Goal: Book appointment/travel/reservation

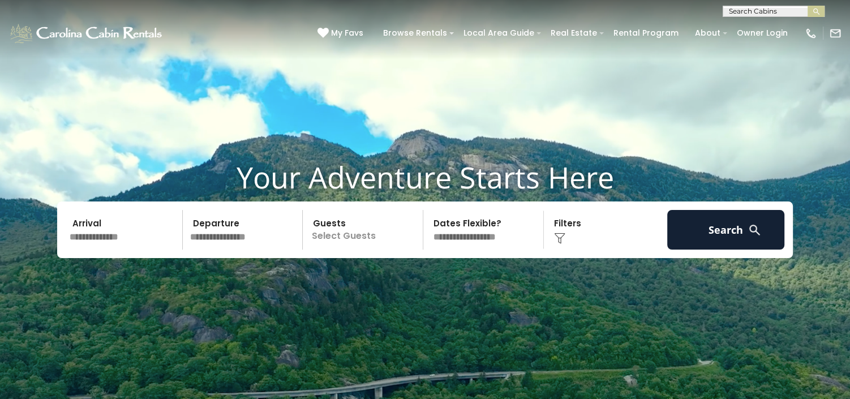
click at [385, 238] on p "Select Guests" at bounding box center [364, 230] width 117 height 40
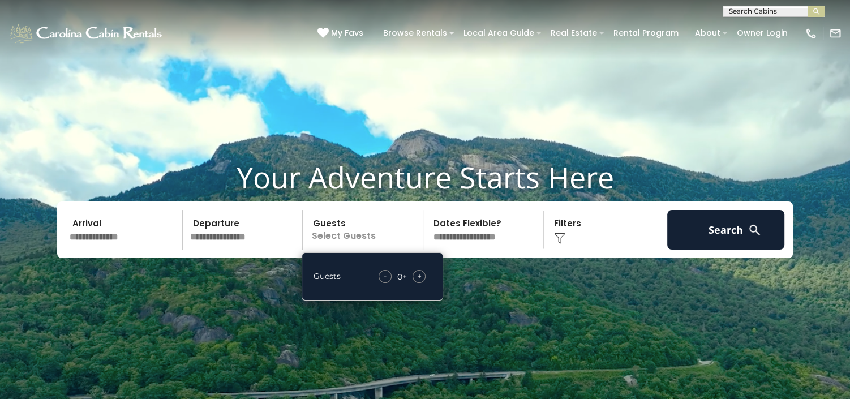
click at [421, 278] on div "+" at bounding box center [419, 276] width 13 height 13
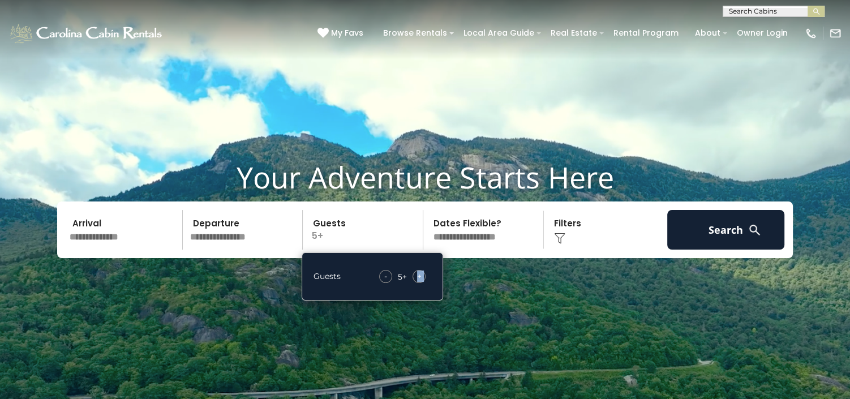
click at [421, 278] on div "+" at bounding box center [419, 276] width 13 height 13
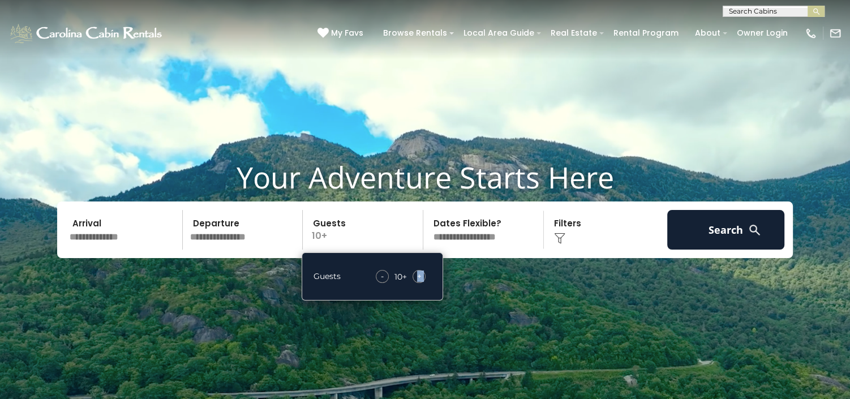
click at [421, 278] on div "+" at bounding box center [419, 276] width 13 height 13
click at [420, 276] on span "+" at bounding box center [419, 276] width 5 height 11
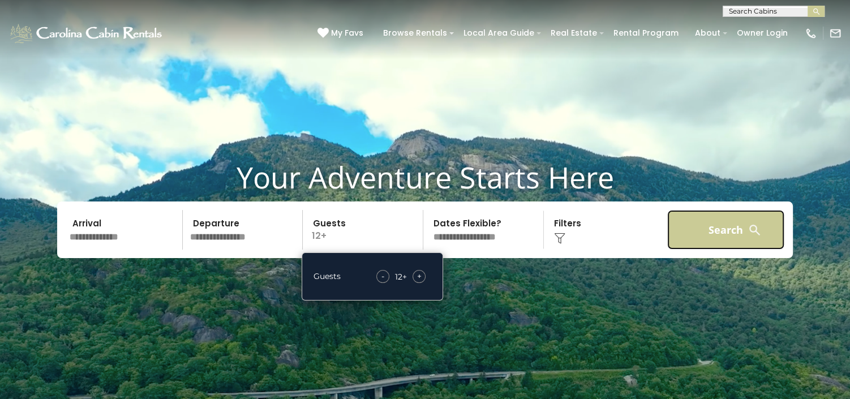
click at [695, 227] on button "Search" at bounding box center [725, 230] width 117 height 40
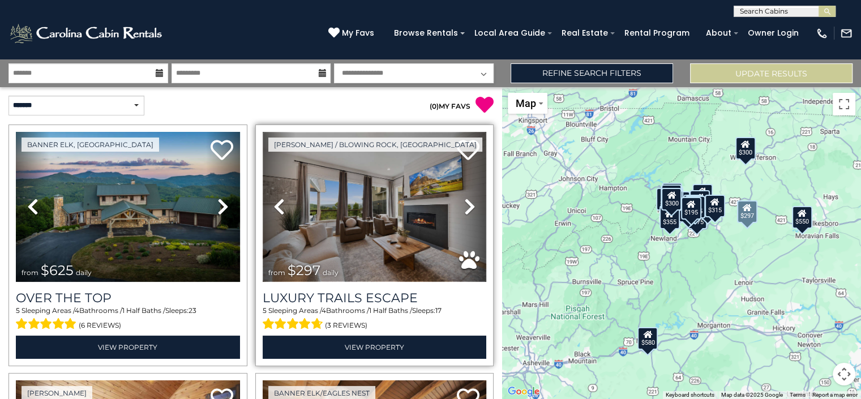
click at [359, 212] on img at bounding box center [375, 207] width 224 height 150
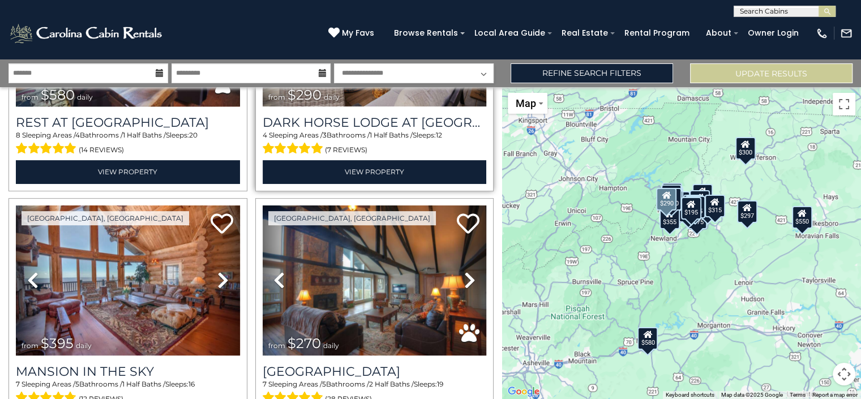
scroll to position [495, 0]
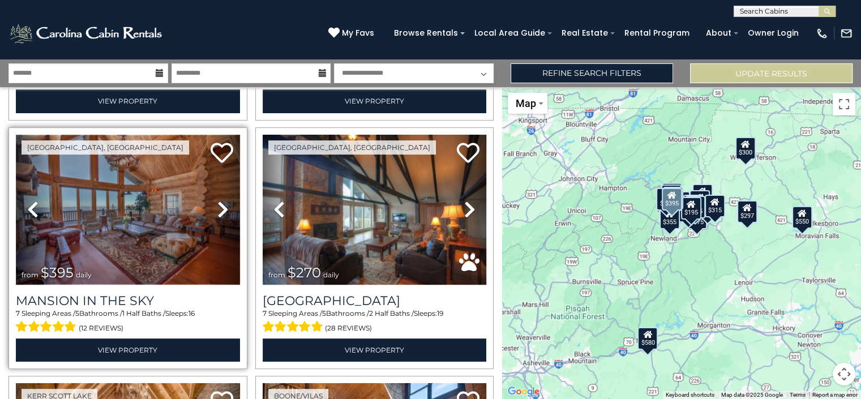
click at [131, 205] on img at bounding box center [128, 210] width 224 height 150
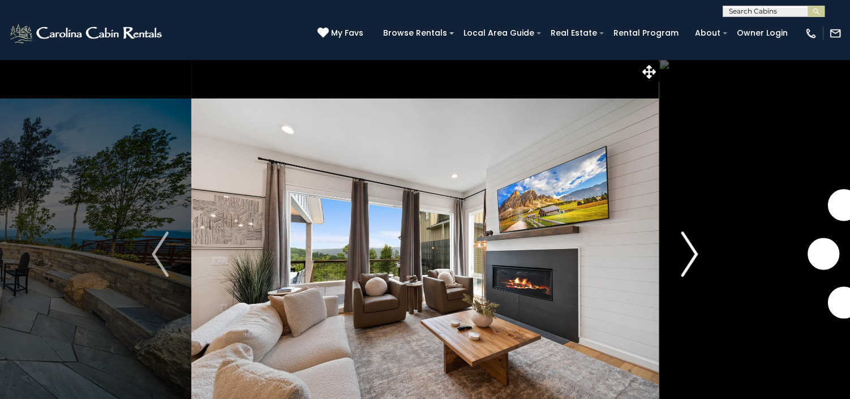
click at [685, 246] on img "Next" at bounding box center [689, 253] width 17 height 45
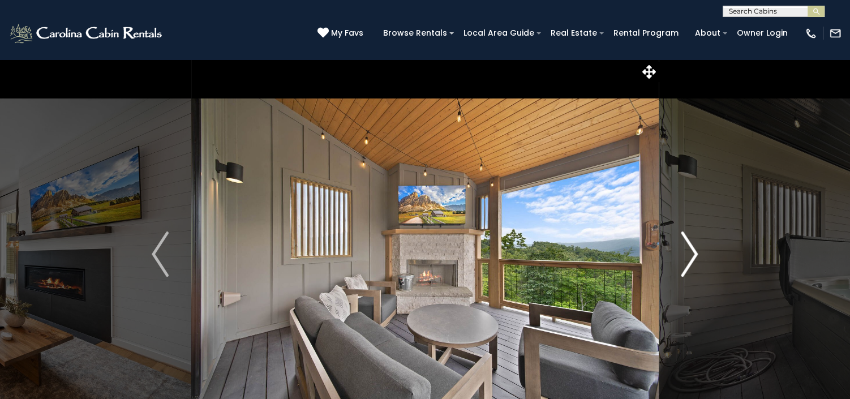
click at [685, 246] on img "Next" at bounding box center [689, 253] width 17 height 45
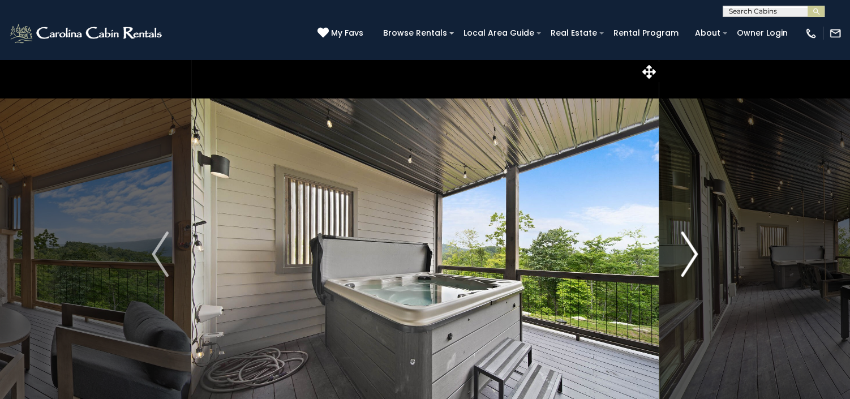
click at [685, 246] on img "Next" at bounding box center [689, 253] width 17 height 45
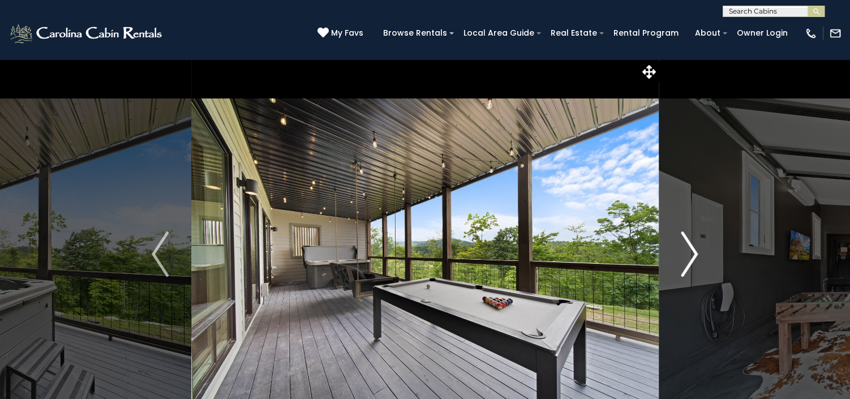
click at [685, 246] on img "Next" at bounding box center [689, 253] width 17 height 45
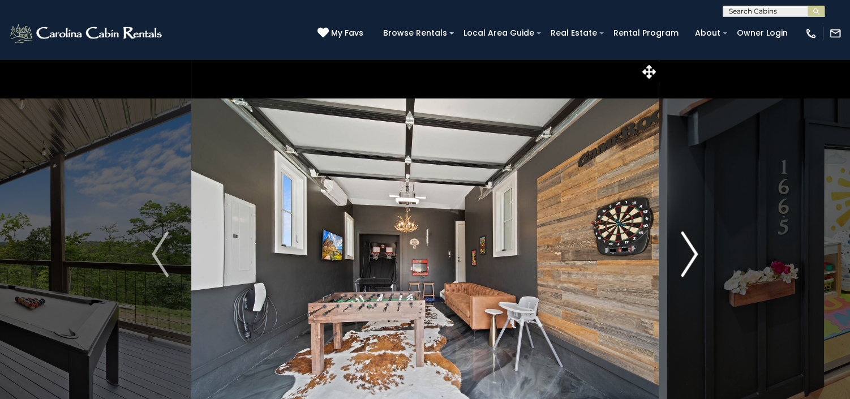
click at [685, 246] on img "Next" at bounding box center [689, 253] width 17 height 45
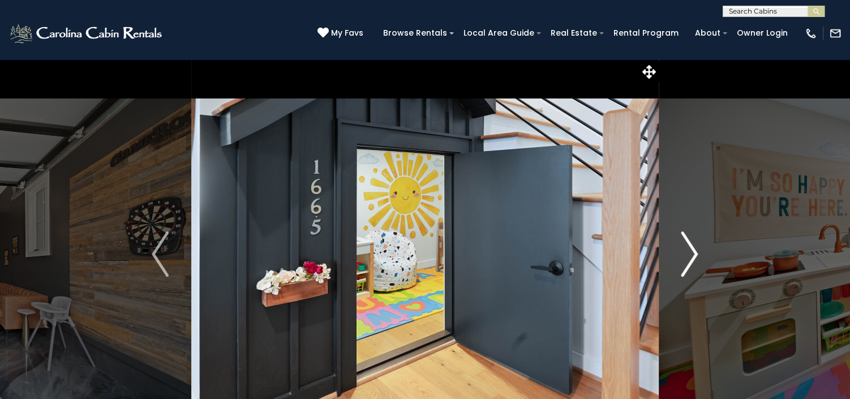
click at [685, 246] on img "Next" at bounding box center [689, 253] width 17 height 45
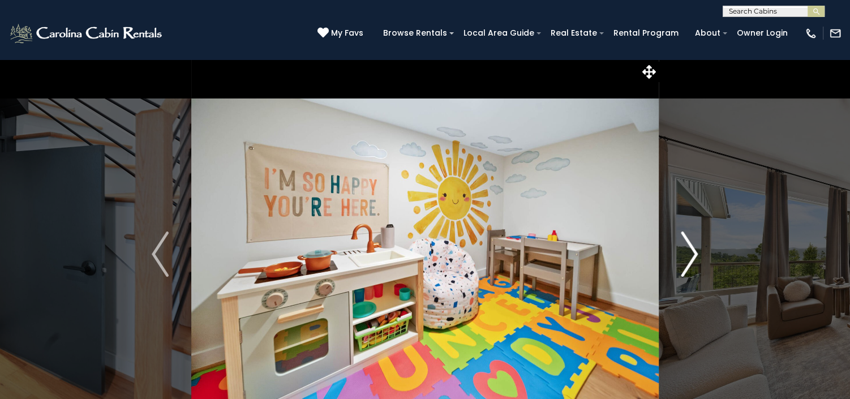
click at [685, 246] on img "Next" at bounding box center [689, 253] width 17 height 45
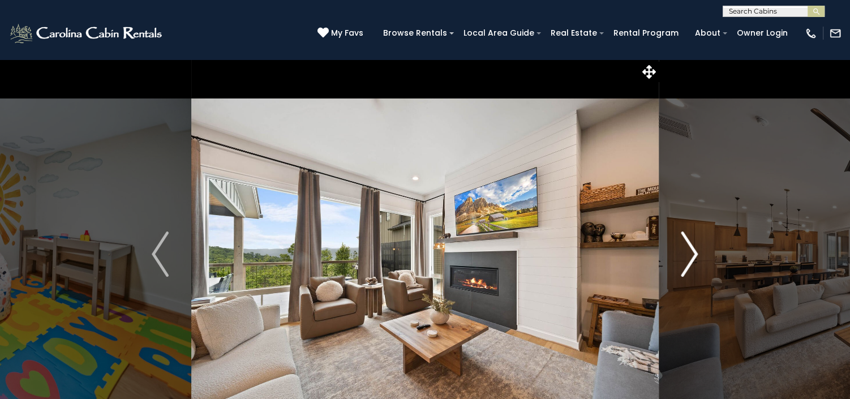
click at [685, 246] on img "Next" at bounding box center [689, 253] width 17 height 45
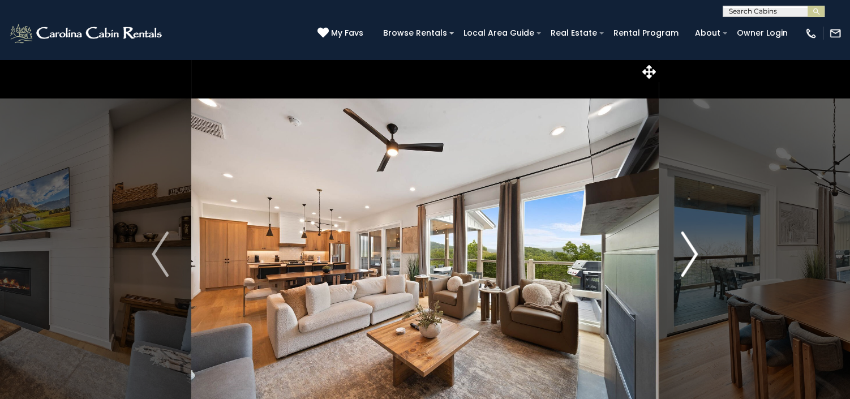
click at [685, 246] on img "Next" at bounding box center [689, 253] width 17 height 45
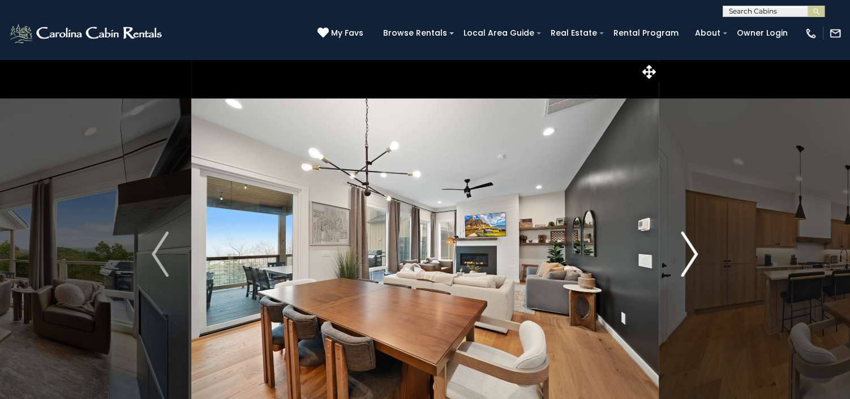
click at [685, 246] on img "Next" at bounding box center [689, 253] width 17 height 45
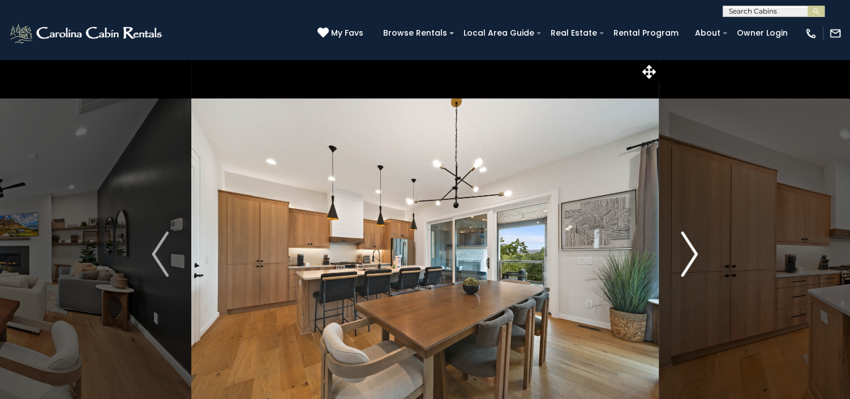
click at [685, 246] on img "Next" at bounding box center [689, 253] width 17 height 45
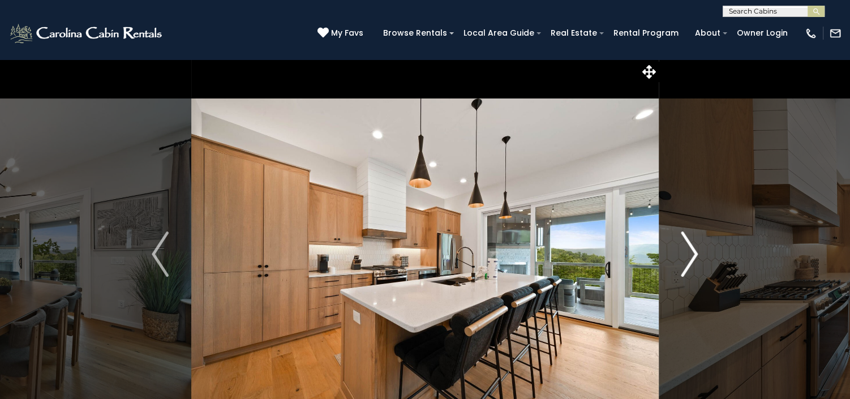
click at [685, 246] on img "Next" at bounding box center [689, 253] width 17 height 45
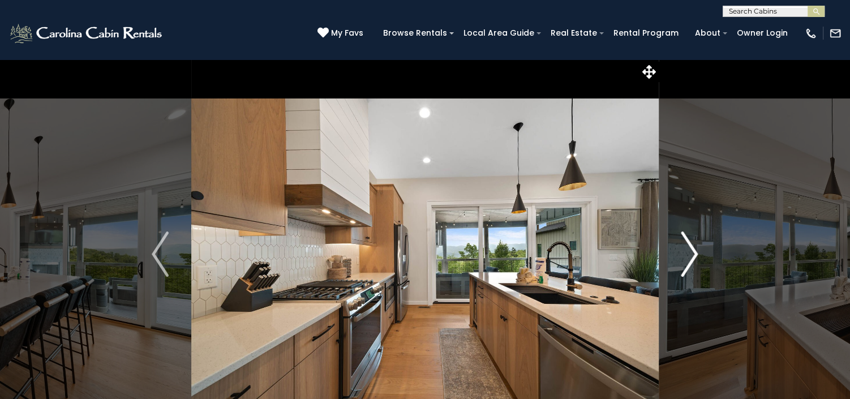
click at [685, 246] on img "Next" at bounding box center [689, 253] width 17 height 45
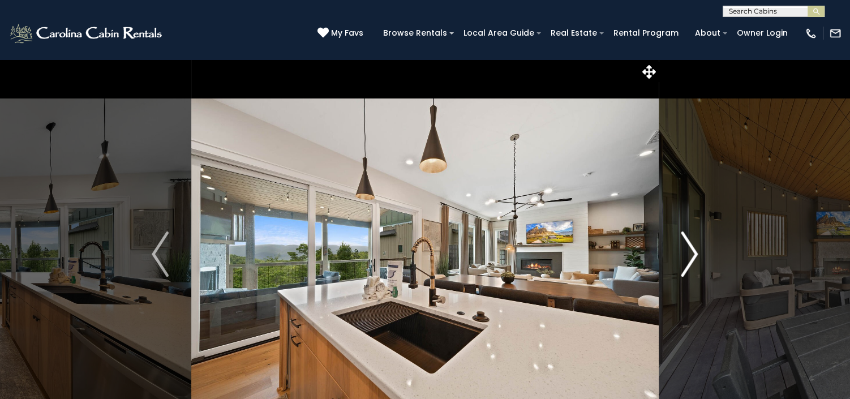
click at [685, 246] on img "Next" at bounding box center [689, 253] width 17 height 45
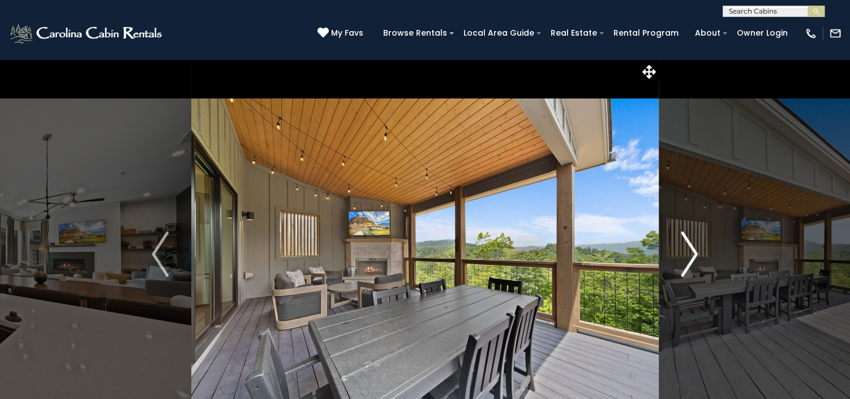
click at [685, 246] on img "Next" at bounding box center [689, 253] width 17 height 45
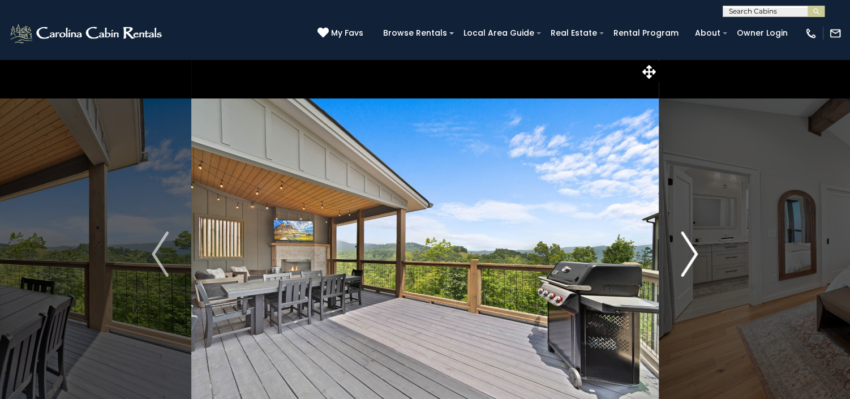
click at [685, 246] on img "Next" at bounding box center [689, 253] width 17 height 45
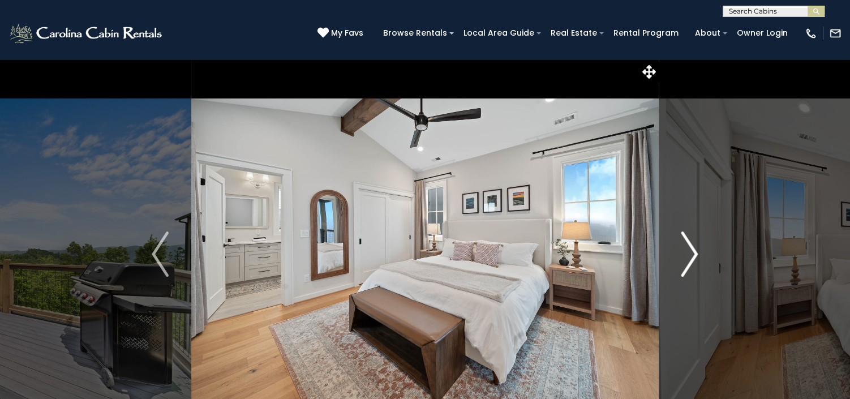
click at [685, 246] on img "Next" at bounding box center [689, 253] width 17 height 45
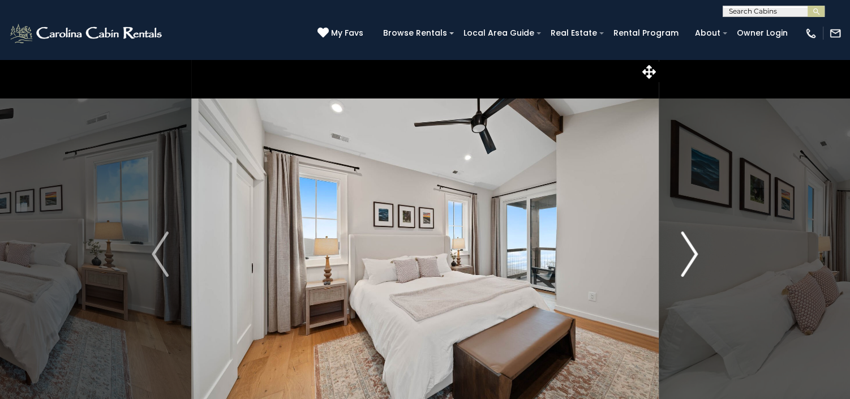
click at [685, 246] on img "Next" at bounding box center [689, 253] width 17 height 45
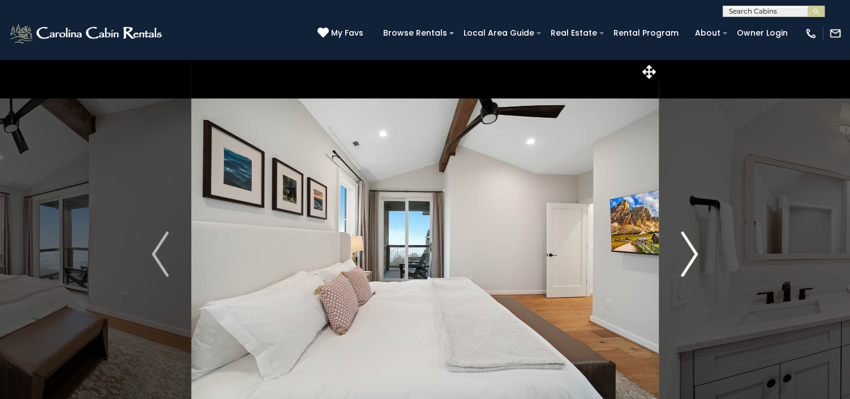
click at [685, 246] on img "Next" at bounding box center [689, 253] width 17 height 45
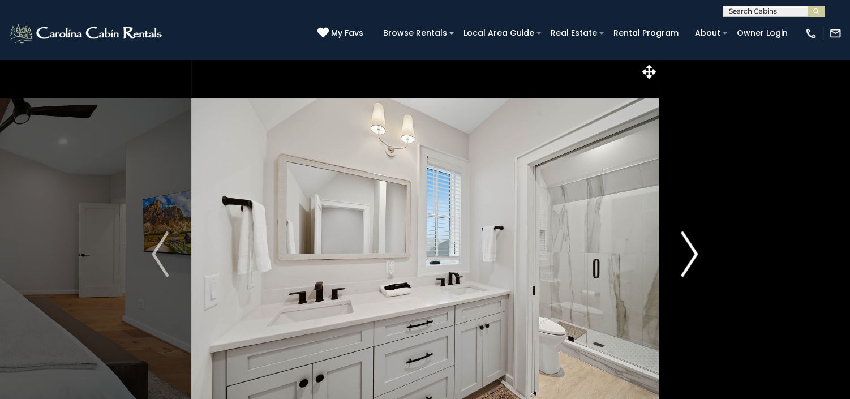
click at [685, 246] on img "Next" at bounding box center [689, 253] width 17 height 45
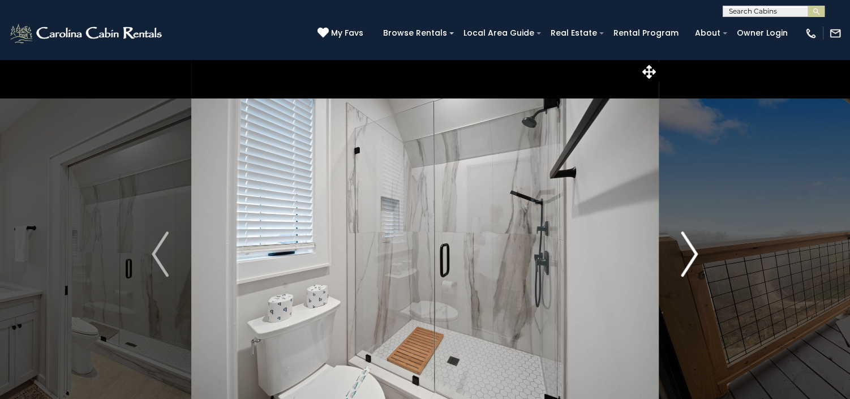
click at [685, 246] on img "Next" at bounding box center [689, 253] width 17 height 45
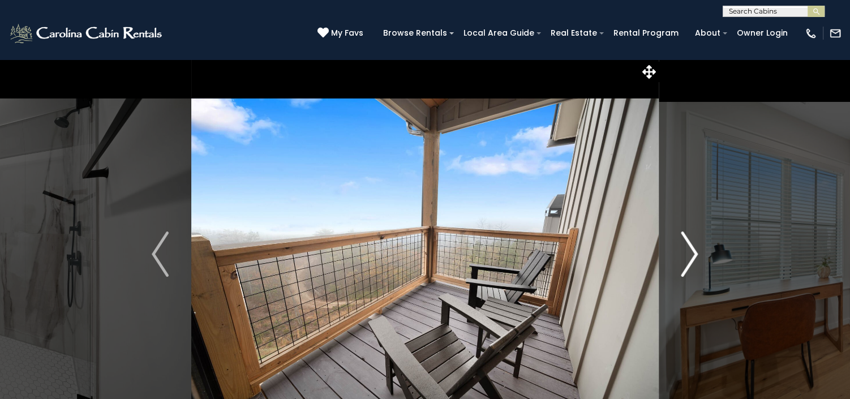
click at [685, 246] on img "Next" at bounding box center [689, 253] width 17 height 45
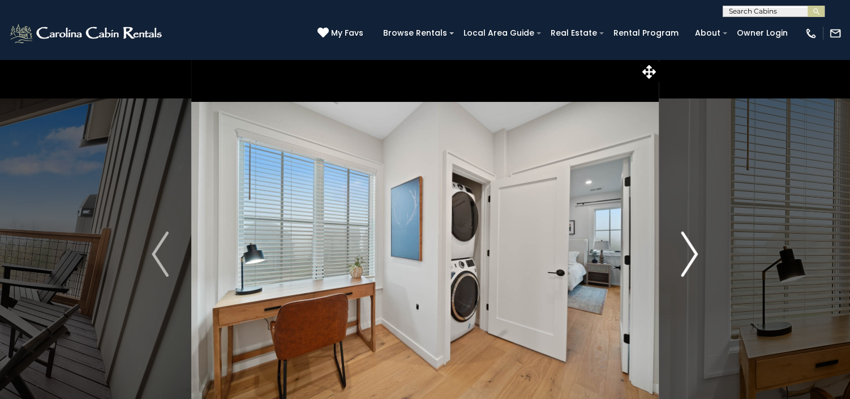
click at [685, 246] on img "Next" at bounding box center [689, 253] width 17 height 45
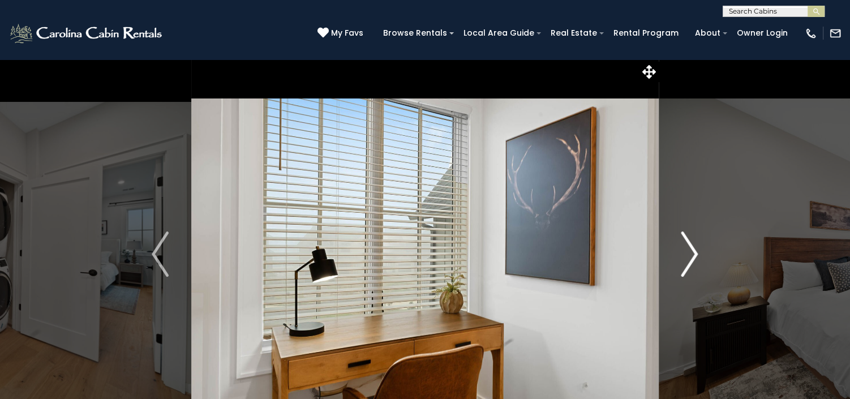
click at [685, 246] on img "Next" at bounding box center [689, 253] width 17 height 45
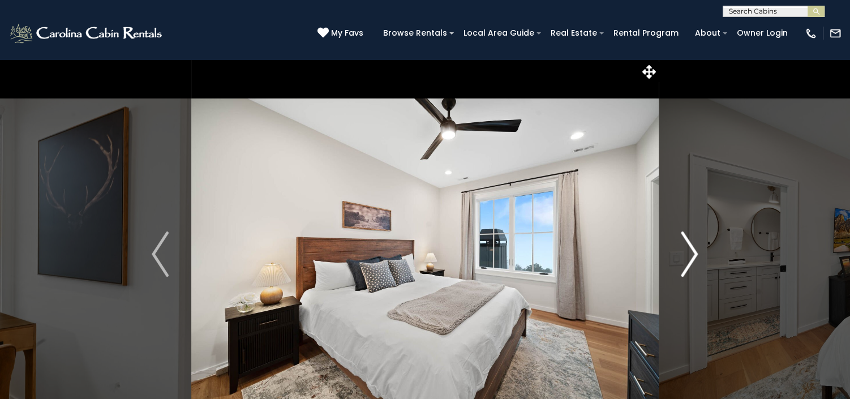
click at [685, 246] on img "Next" at bounding box center [689, 253] width 17 height 45
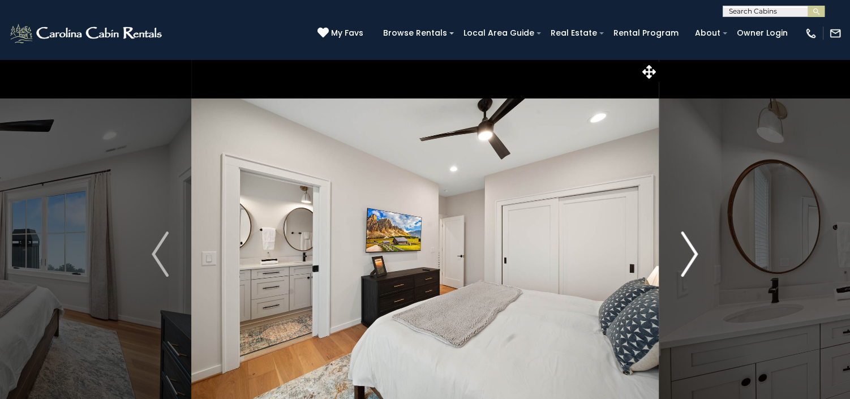
click at [685, 246] on img "Next" at bounding box center [689, 253] width 17 height 45
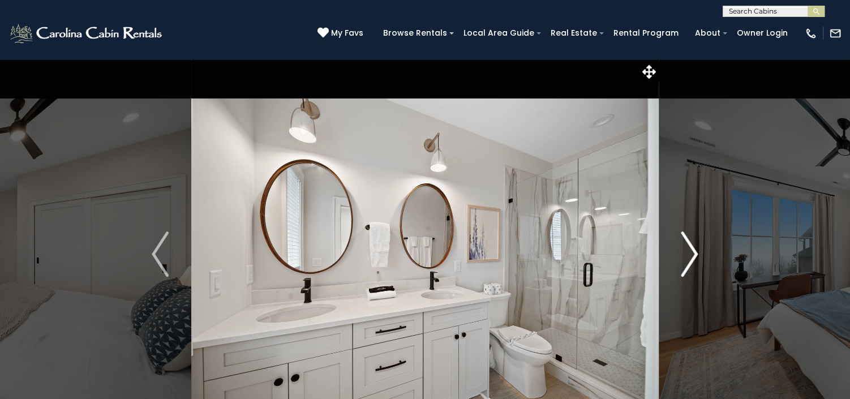
click at [685, 246] on img "Next" at bounding box center [689, 253] width 17 height 45
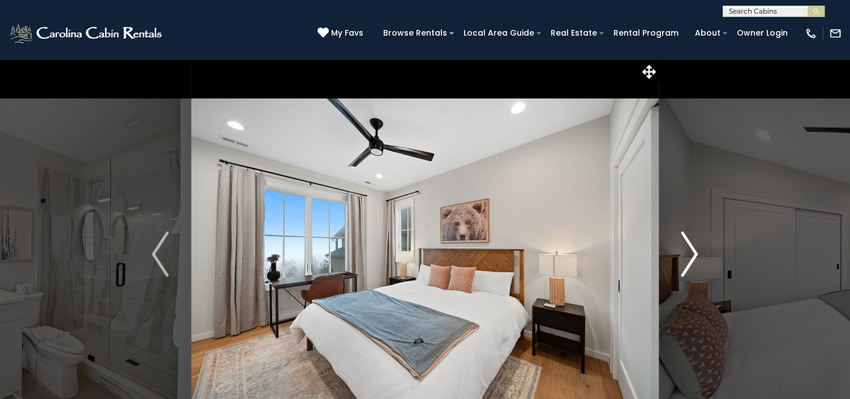
click at [685, 246] on img "Next" at bounding box center [689, 253] width 17 height 45
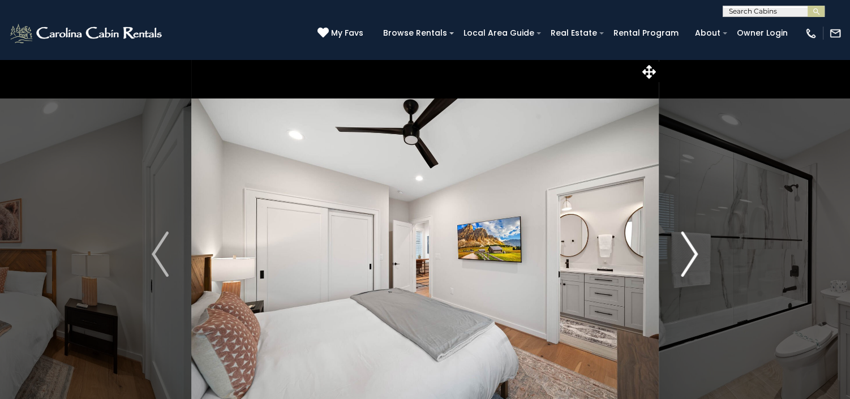
click at [685, 246] on img "Next" at bounding box center [689, 253] width 17 height 45
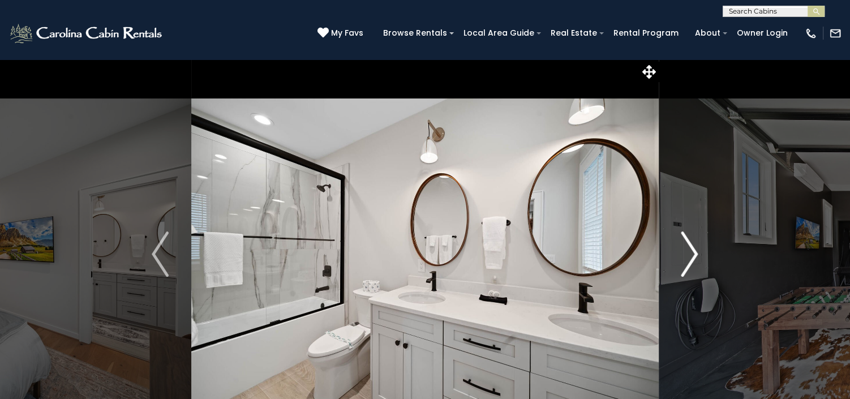
click at [685, 246] on img "Next" at bounding box center [689, 253] width 17 height 45
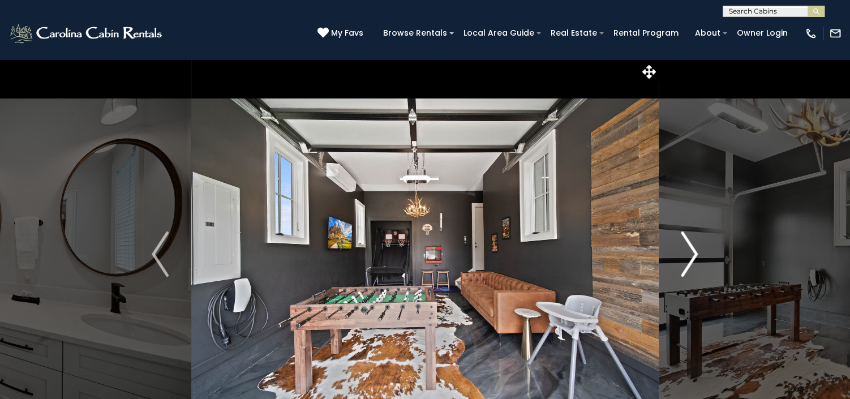
click at [685, 246] on img "Next" at bounding box center [689, 253] width 17 height 45
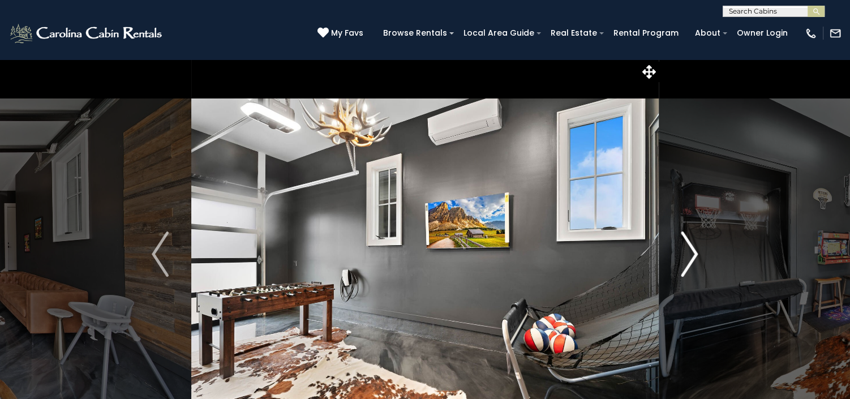
click at [685, 246] on img "Next" at bounding box center [689, 253] width 17 height 45
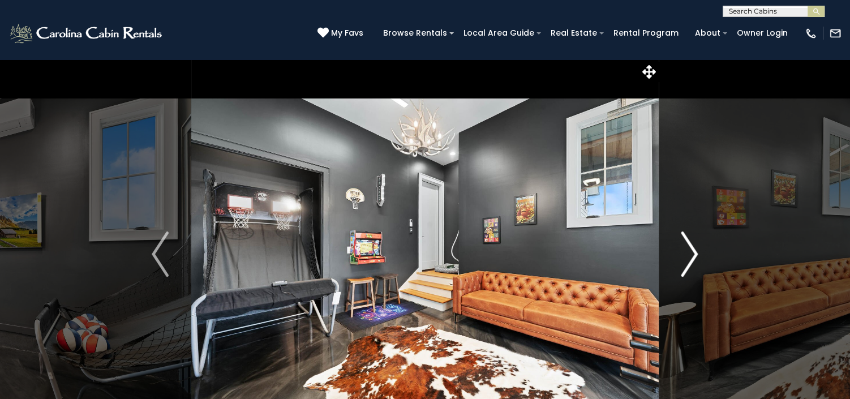
click at [685, 246] on img "Next" at bounding box center [689, 253] width 17 height 45
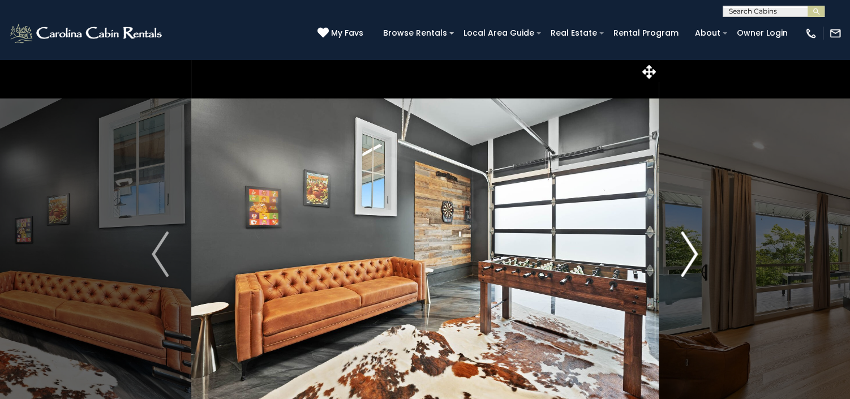
click at [685, 246] on img "Next" at bounding box center [689, 253] width 17 height 45
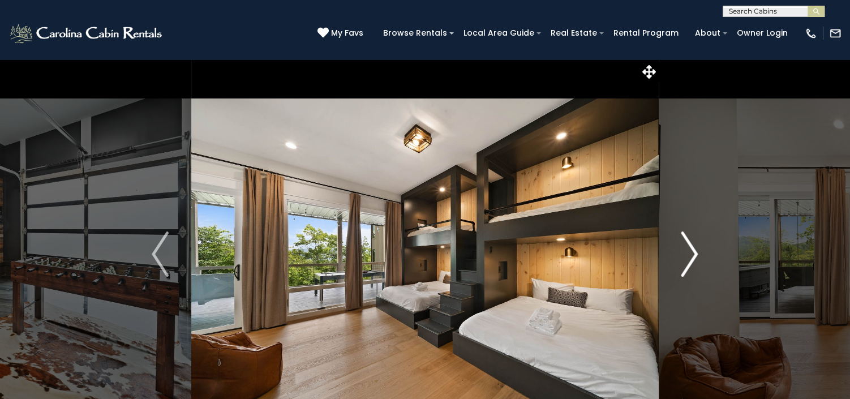
click at [685, 246] on img "Next" at bounding box center [689, 253] width 17 height 45
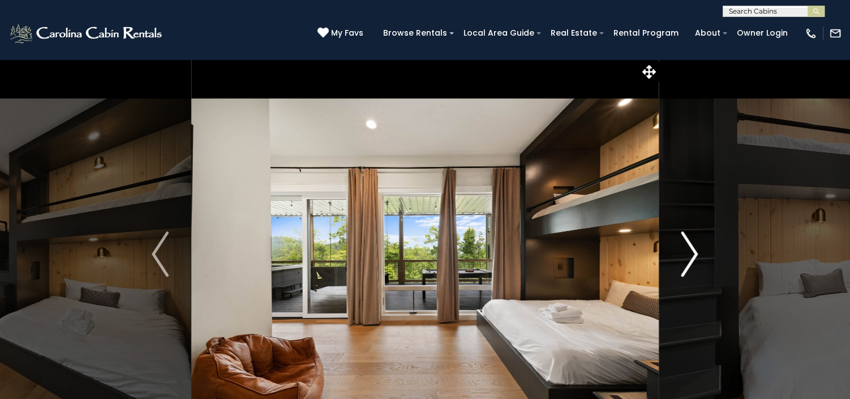
click at [685, 246] on img "Next" at bounding box center [689, 253] width 17 height 45
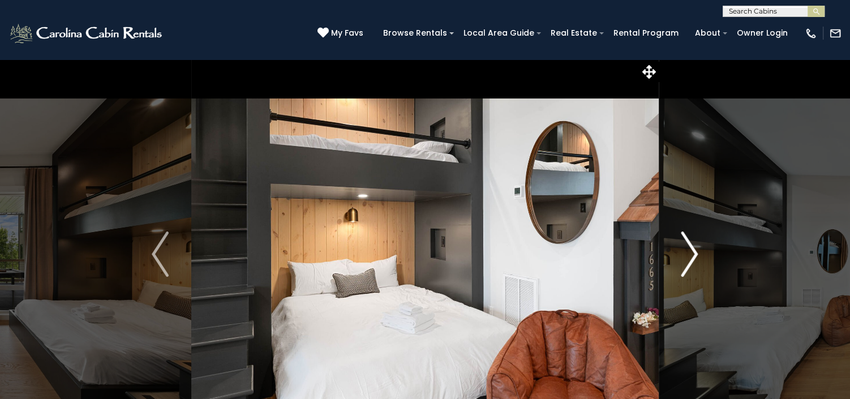
click at [685, 246] on img "Next" at bounding box center [689, 253] width 17 height 45
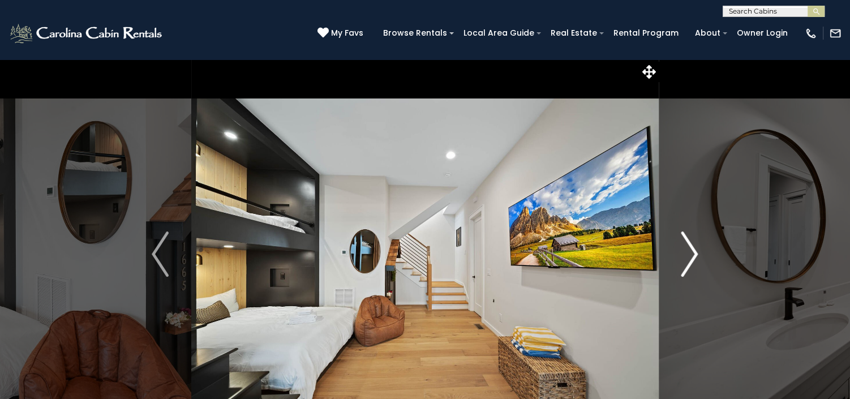
click at [685, 246] on img "Next" at bounding box center [689, 253] width 17 height 45
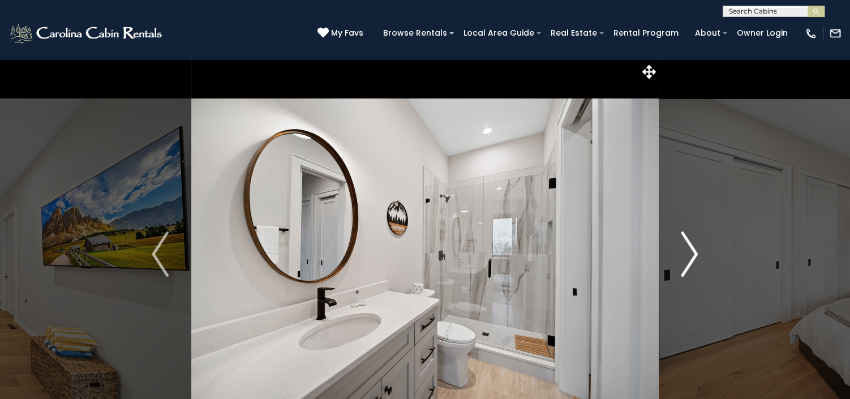
click at [685, 246] on img "Next" at bounding box center [689, 253] width 17 height 45
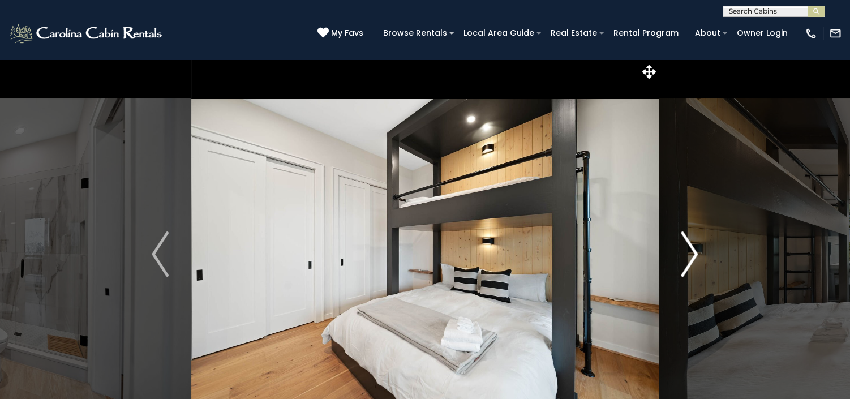
click at [685, 246] on img "Next" at bounding box center [689, 253] width 17 height 45
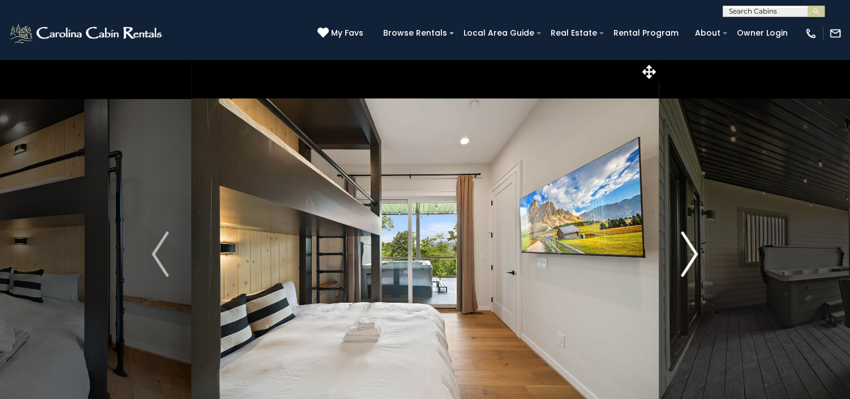
click at [685, 246] on img "Next" at bounding box center [689, 253] width 17 height 45
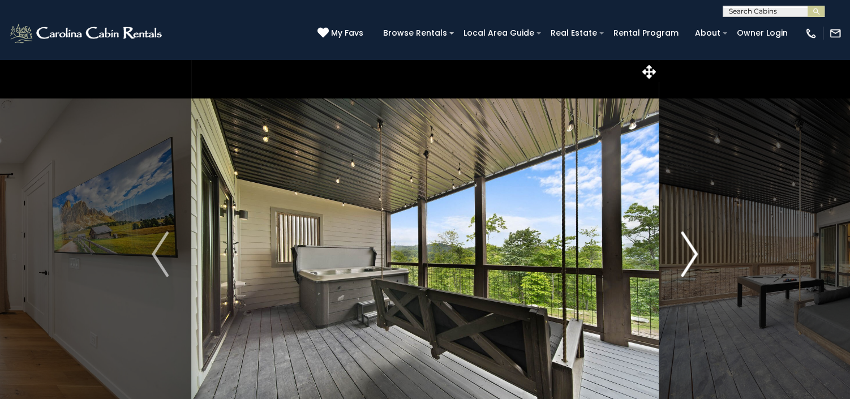
click at [687, 249] on img "Next" at bounding box center [689, 253] width 17 height 45
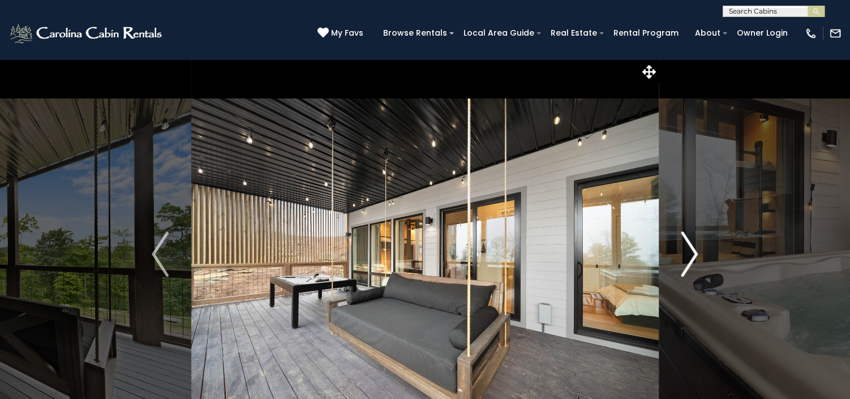
click at [687, 249] on img "Next" at bounding box center [689, 253] width 17 height 45
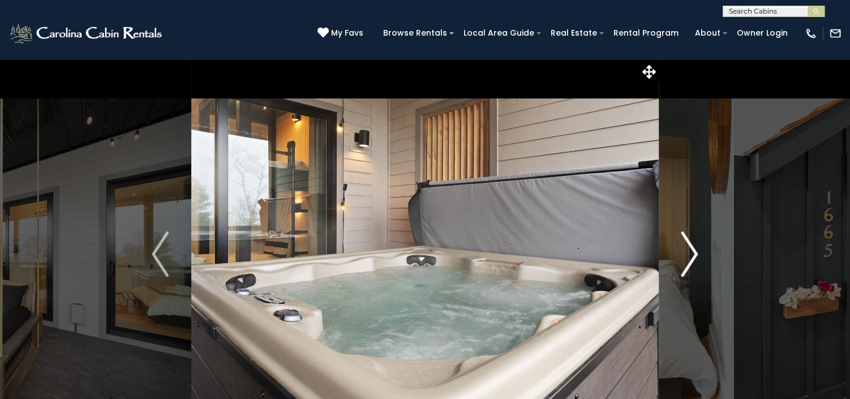
click at [687, 249] on img "Next" at bounding box center [689, 253] width 17 height 45
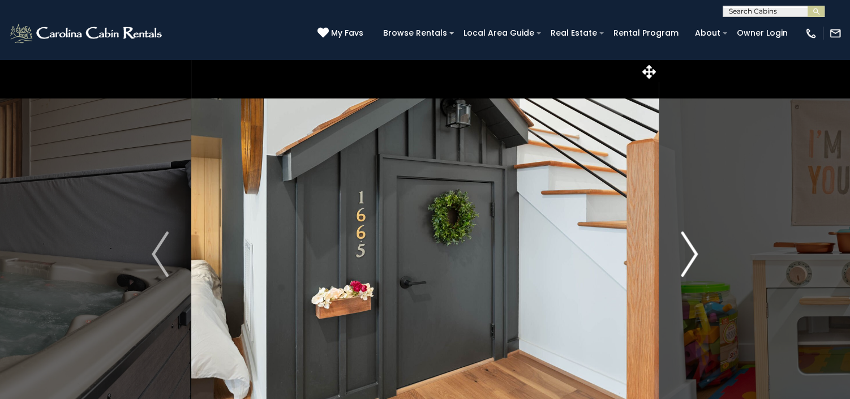
click at [687, 249] on img "Next" at bounding box center [689, 253] width 17 height 45
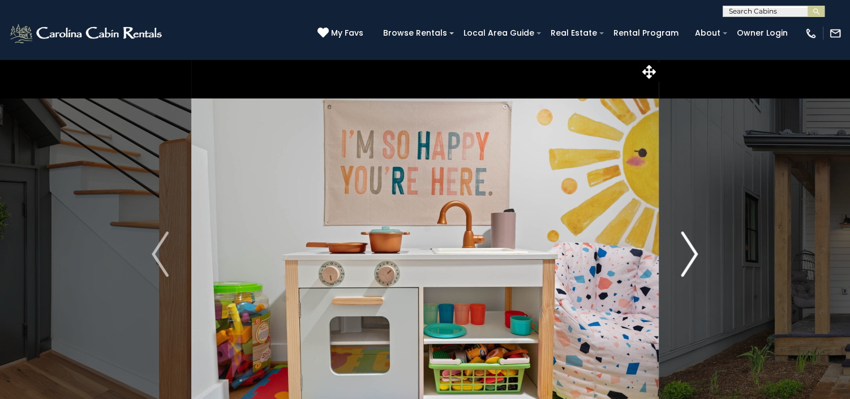
click at [687, 249] on img "Next" at bounding box center [689, 253] width 17 height 45
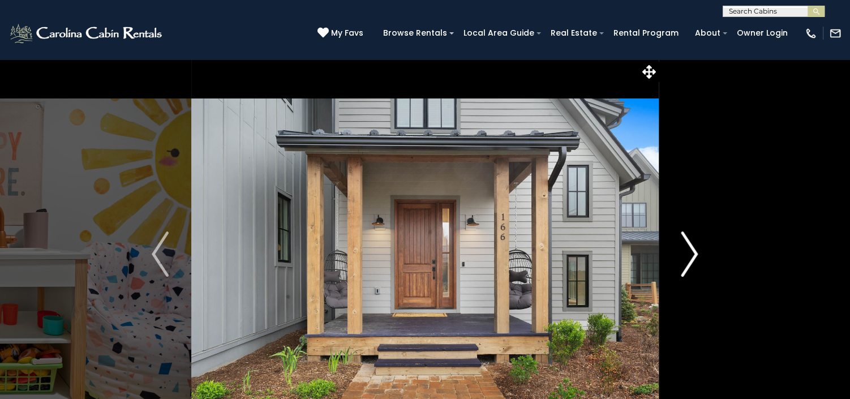
click at [687, 249] on img "Next" at bounding box center [689, 253] width 17 height 45
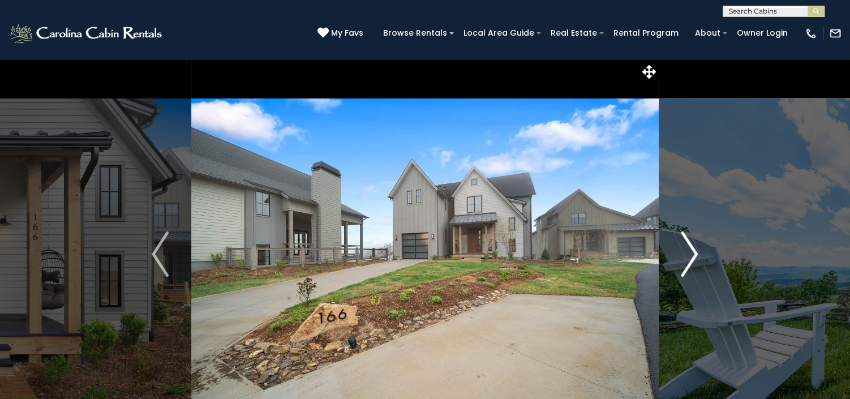
click at [687, 249] on img "Next" at bounding box center [689, 253] width 17 height 45
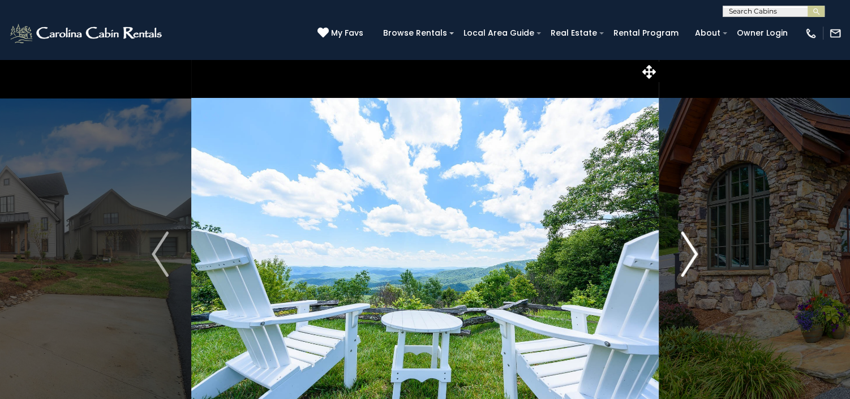
click at [687, 249] on img "Next" at bounding box center [689, 253] width 17 height 45
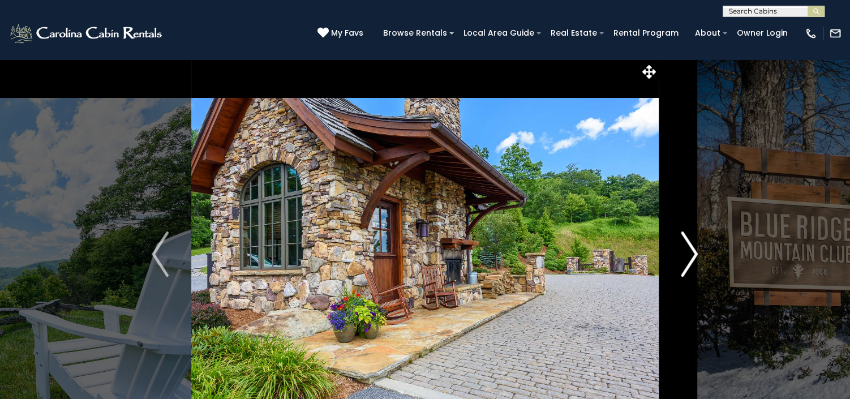
click at [687, 249] on img "Next" at bounding box center [689, 253] width 17 height 45
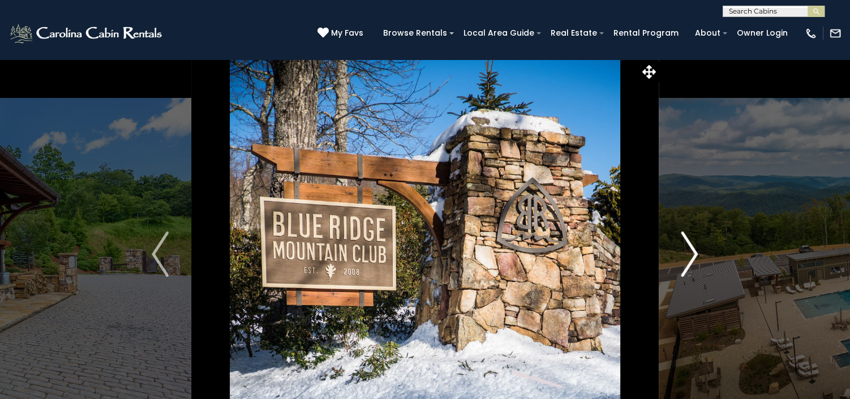
click at [687, 249] on img "Next" at bounding box center [689, 253] width 17 height 45
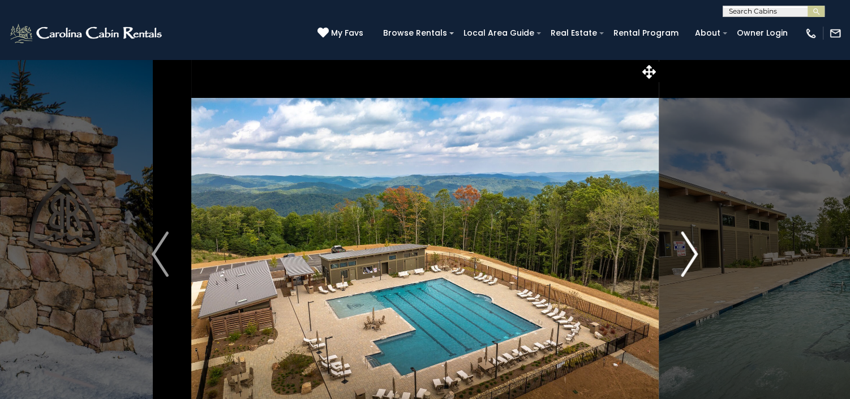
click at [687, 249] on img "Next" at bounding box center [689, 253] width 17 height 45
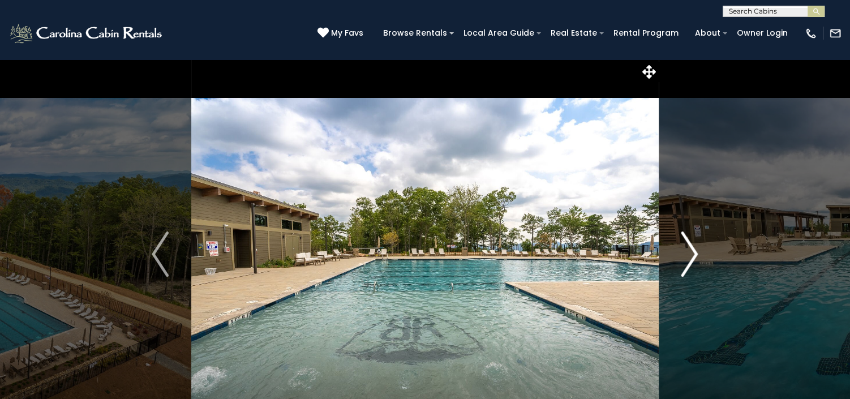
click at [687, 249] on img "Next" at bounding box center [689, 253] width 17 height 45
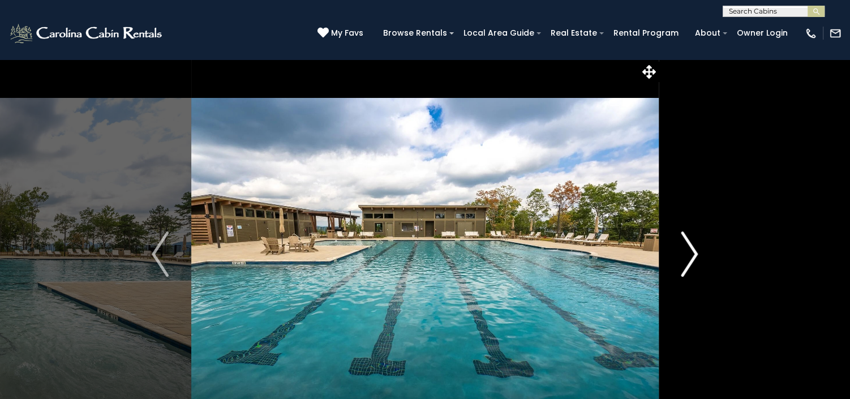
click at [687, 249] on img "Next" at bounding box center [689, 253] width 17 height 45
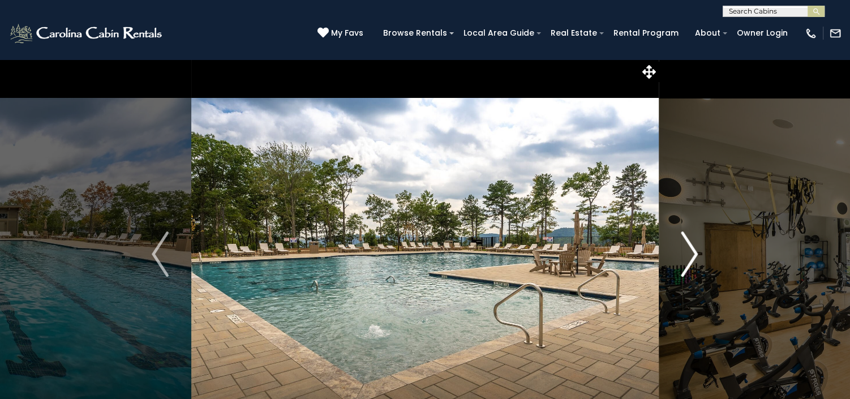
click at [687, 249] on img "Next" at bounding box center [689, 253] width 17 height 45
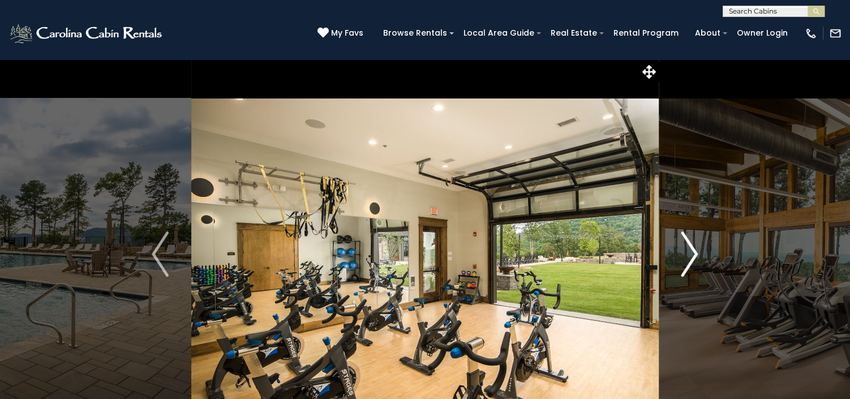
click at [687, 249] on img "Next" at bounding box center [689, 253] width 17 height 45
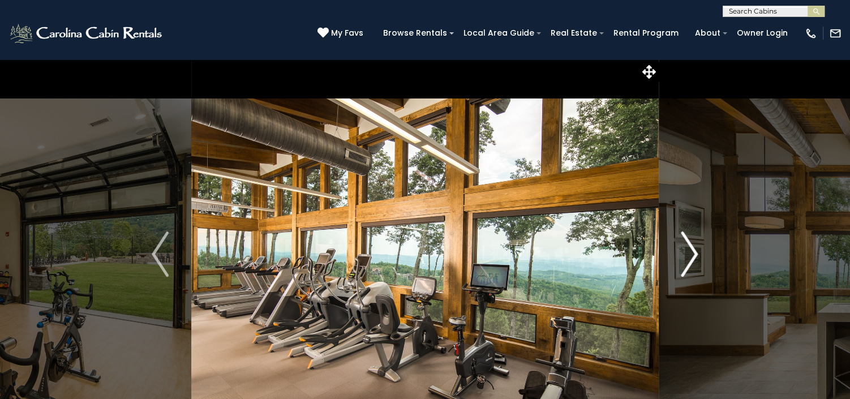
click at [687, 249] on img "Next" at bounding box center [689, 253] width 17 height 45
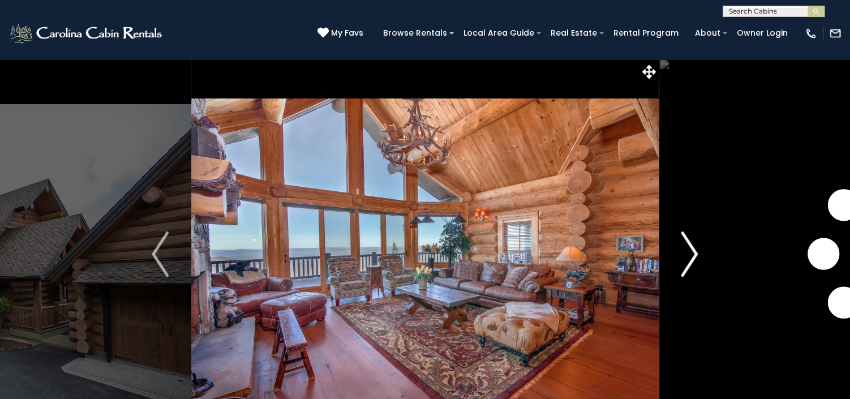
click at [690, 252] on img "Next" at bounding box center [689, 253] width 17 height 45
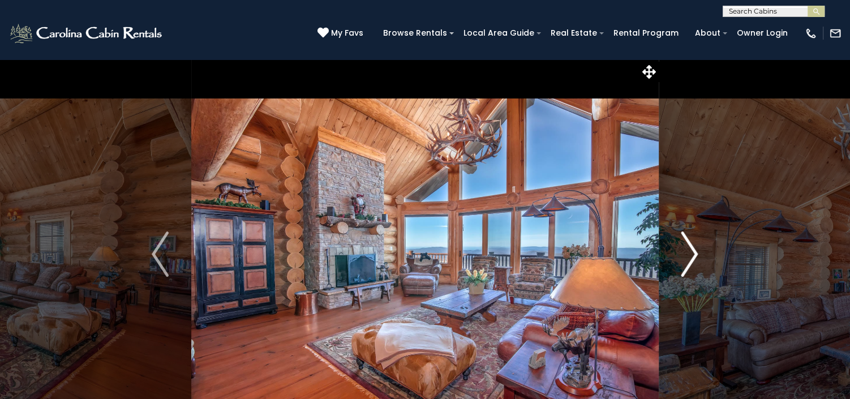
click at [690, 252] on img "Next" at bounding box center [689, 253] width 17 height 45
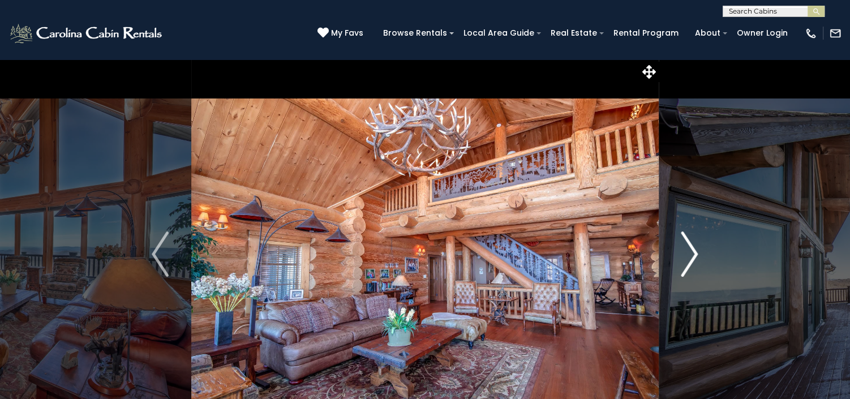
click at [690, 252] on img "Next" at bounding box center [689, 253] width 17 height 45
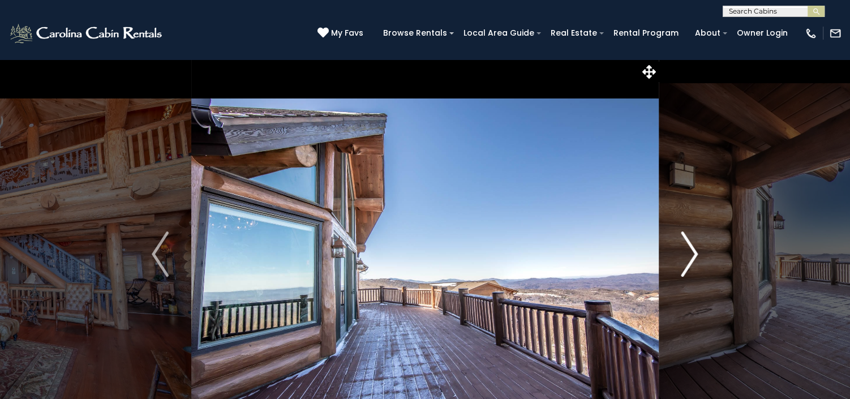
click at [690, 252] on img "Next" at bounding box center [689, 253] width 17 height 45
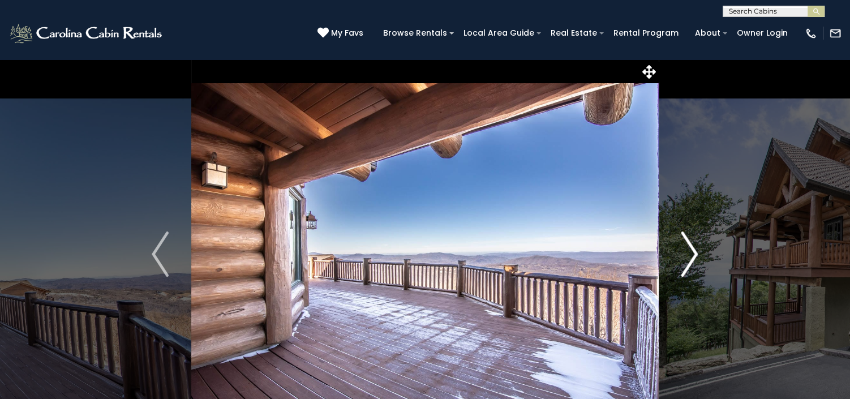
click at [690, 252] on img "Next" at bounding box center [689, 253] width 17 height 45
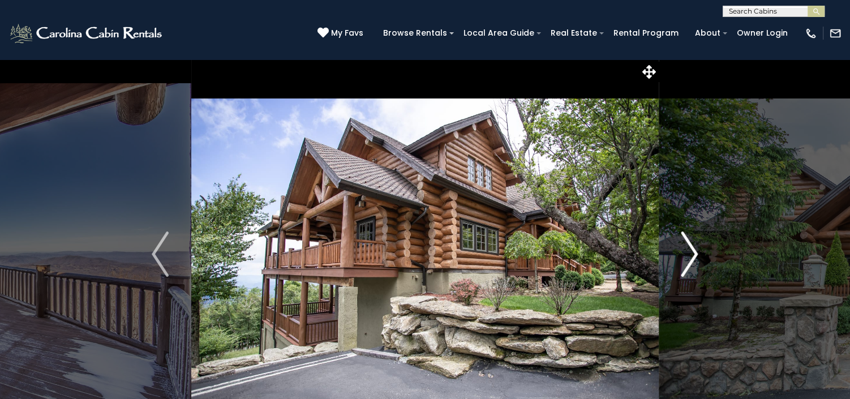
click at [690, 252] on img "Next" at bounding box center [689, 253] width 17 height 45
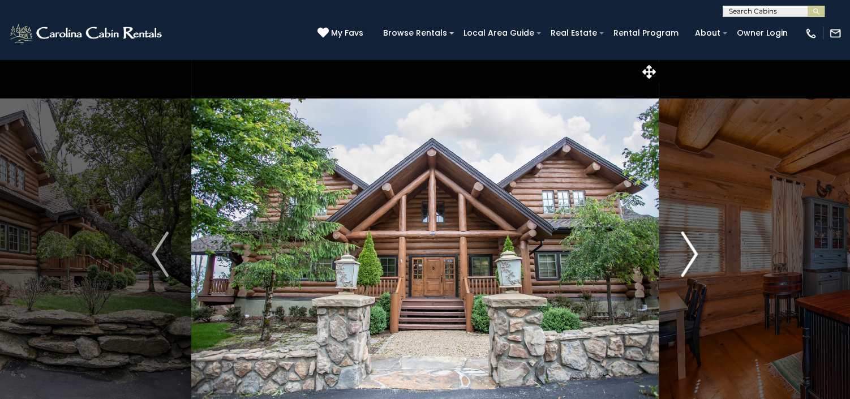
click at [690, 252] on img "Next" at bounding box center [689, 253] width 17 height 45
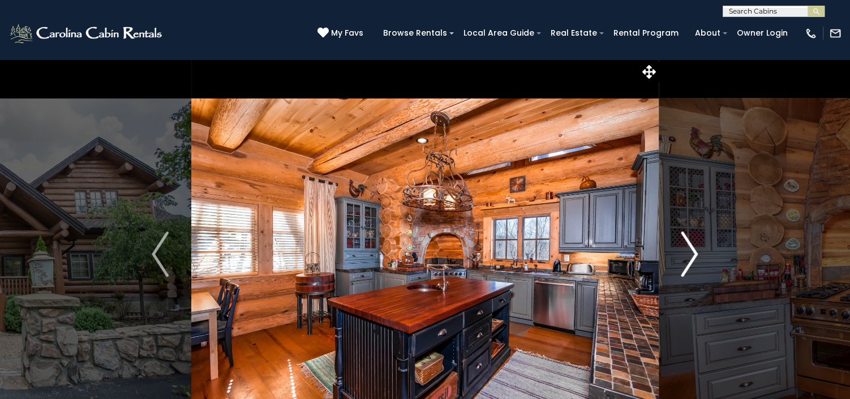
click at [690, 252] on img "Next" at bounding box center [689, 253] width 17 height 45
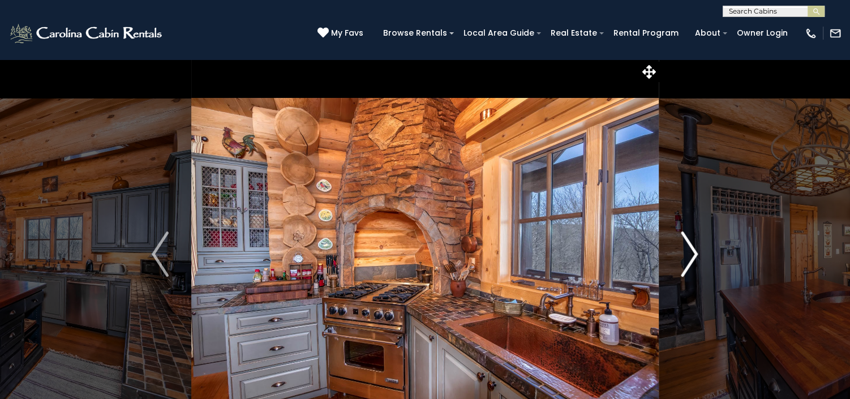
click at [690, 252] on img "Next" at bounding box center [689, 253] width 17 height 45
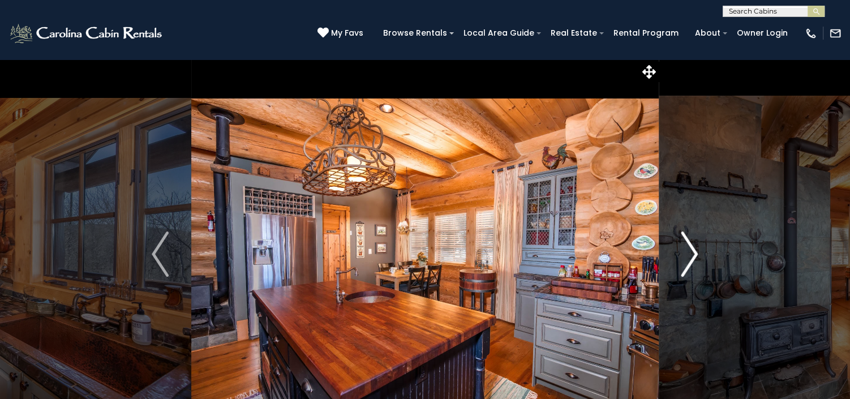
click at [690, 252] on img "Next" at bounding box center [689, 253] width 17 height 45
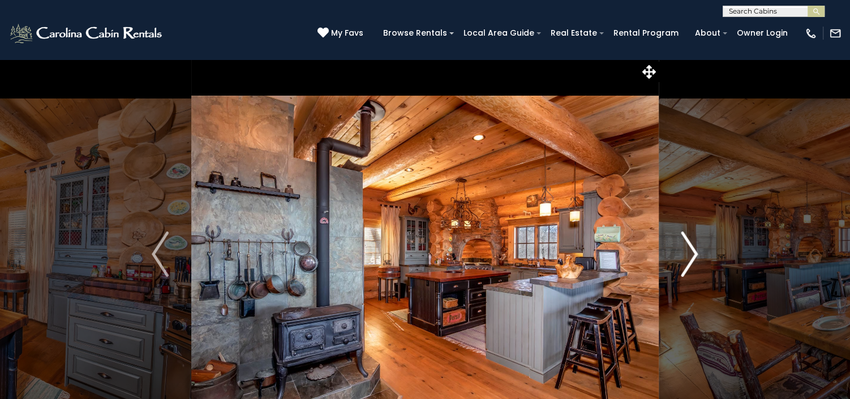
click at [690, 252] on img "Next" at bounding box center [689, 253] width 17 height 45
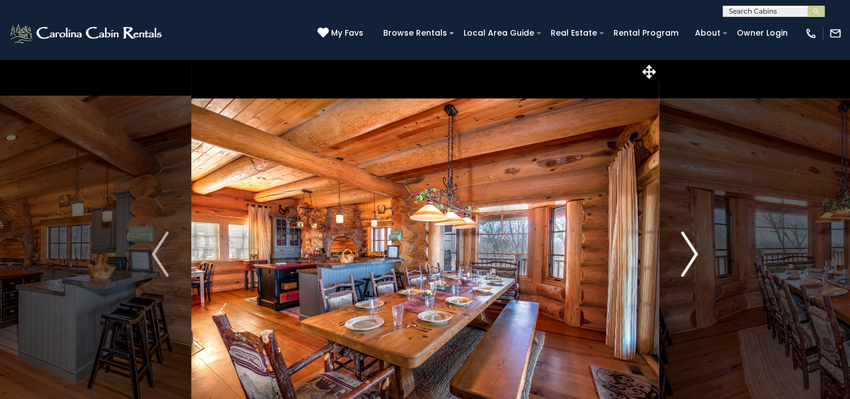
click at [690, 252] on img "Next" at bounding box center [689, 253] width 17 height 45
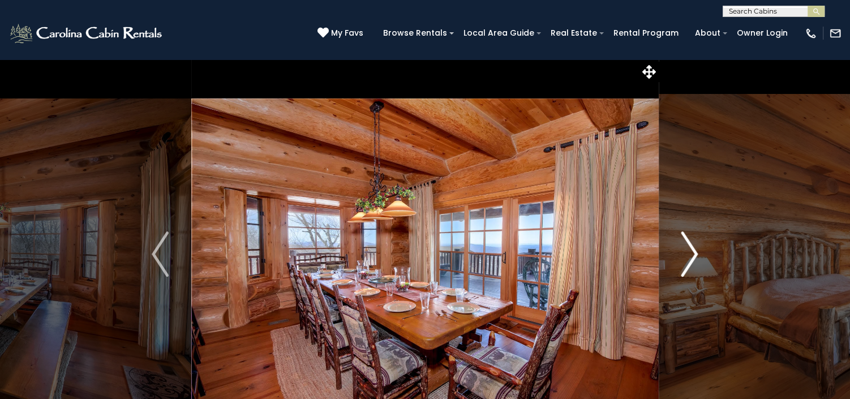
click at [690, 252] on img "Next" at bounding box center [689, 253] width 17 height 45
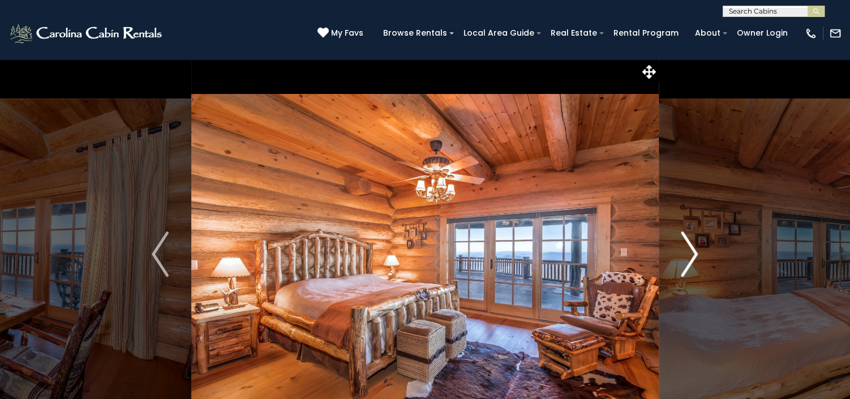
click at [690, 252] on img "Next" at bounding box center [689, 253] width 17 height 45
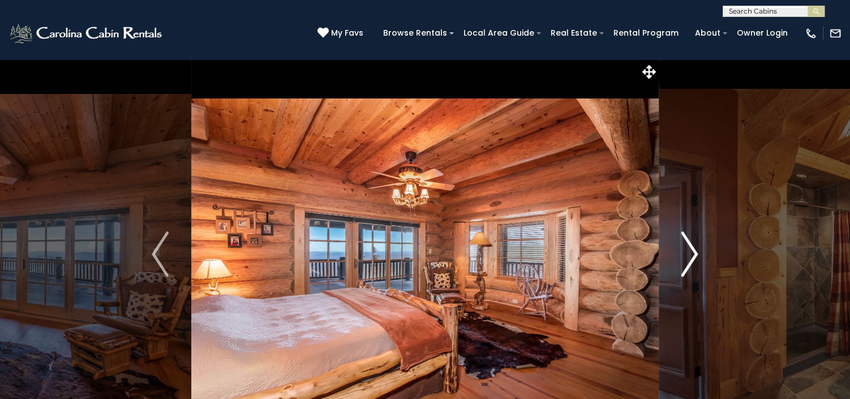
click at [690, 252] on img "Next" at bounding box center [689, 253] width 17 height 45
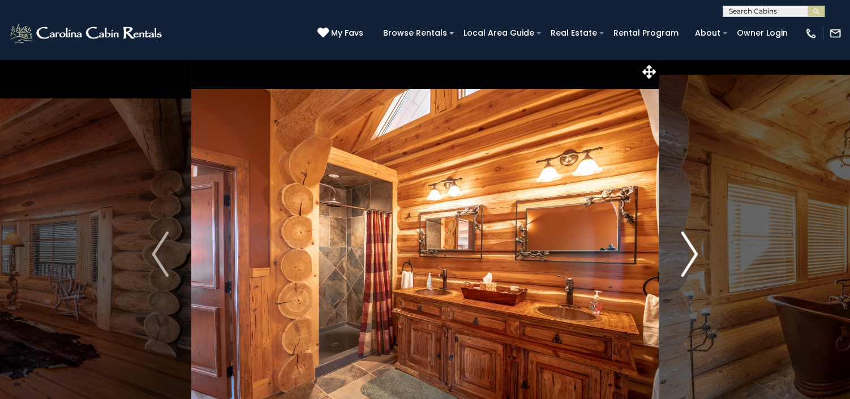
click at [690, 252] on img "Next" at bounding box center [689, 253] width 17 height 45
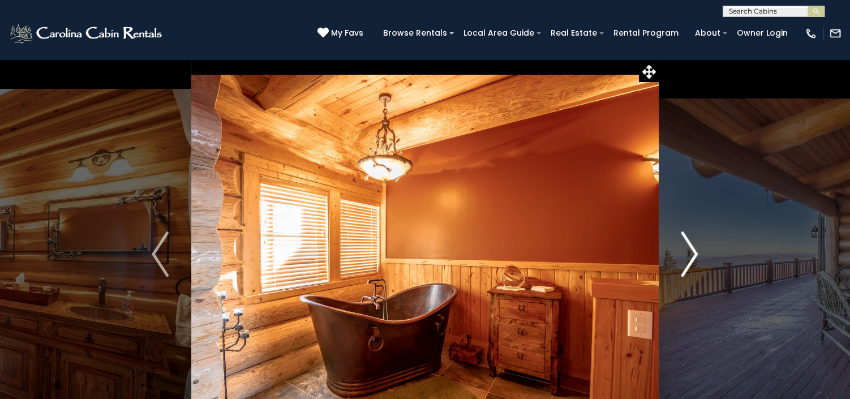
click at [690, 252] on img "Next" at bounding box center [689, 253] width 17 height 45
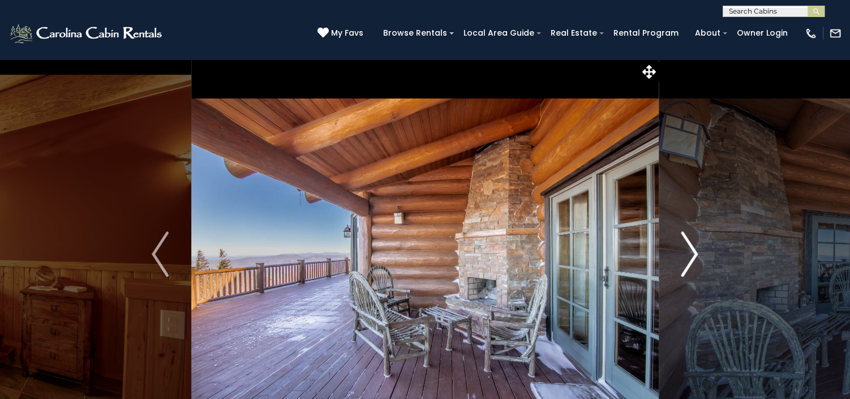
click at [690, 252] on img "Next" at bounding box center [689, 253] width 17 height 45
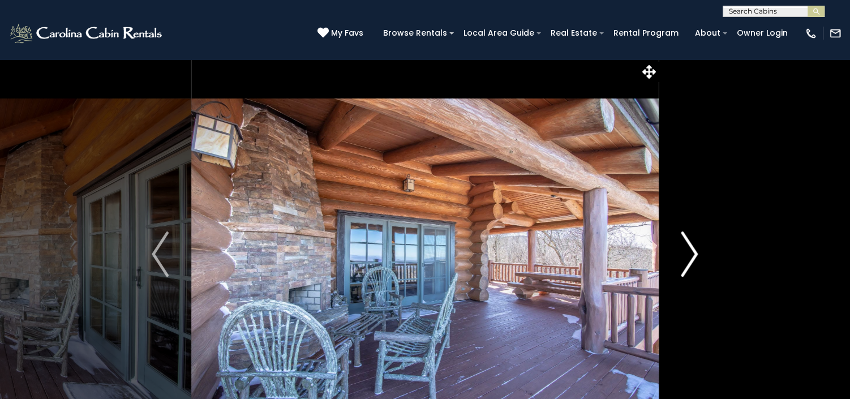
click at [690, 252] on img "Next" at bounding box center [689, 253] width 17 height 45
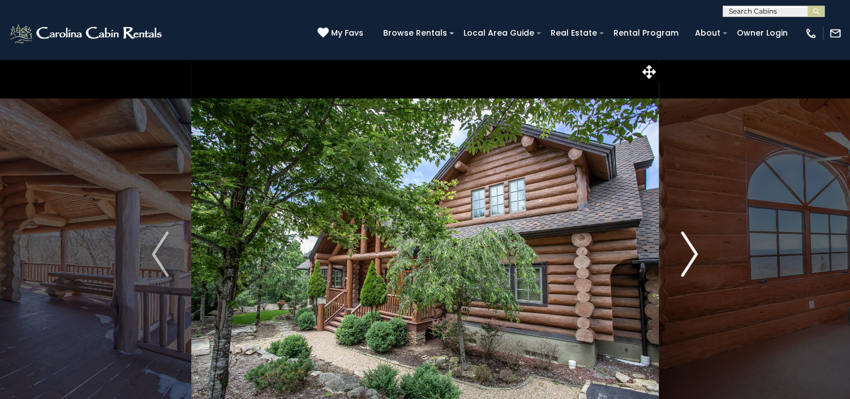
click at [690, 252] on img "Next" at bounding box center [689, 253] width 17 height 45
